Goal: Information Seeking & Learning: Learn about a topic

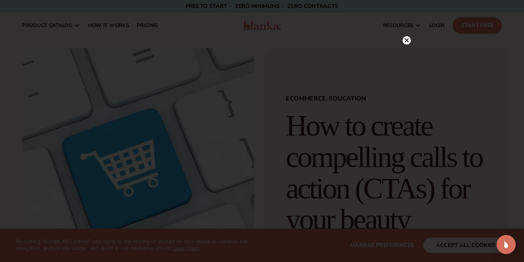
click at [408, 43] on circle at bounding box center [407, 40] width 8 height 8
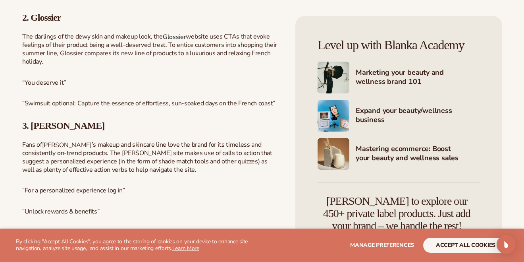
scroll to position [1248, 0]
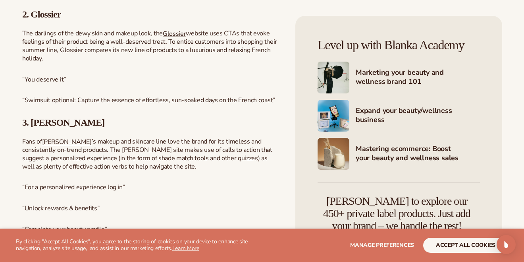
click at [200, 78] on p "“You deserve it”" at bounding box center [151, 79] width 258 height 8
click at [180, 33] on span "Glossier" at bounding box center [174, 33] width 23 height 9
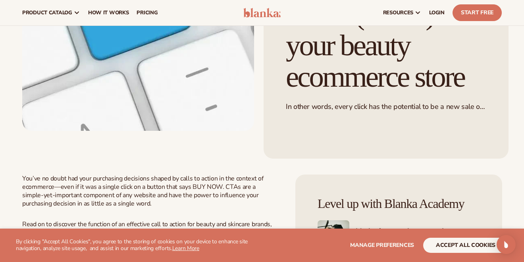
scroll to position [0, 0]
